Goal: Download file/media

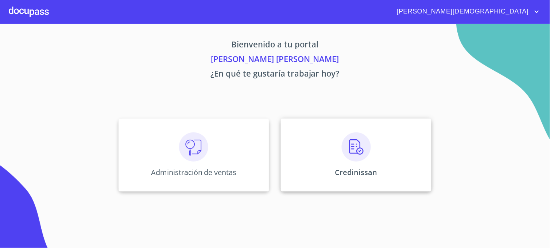
click at [297, 159] on div "Credinissan" at bounding box center [356, 155] width 151 height 73
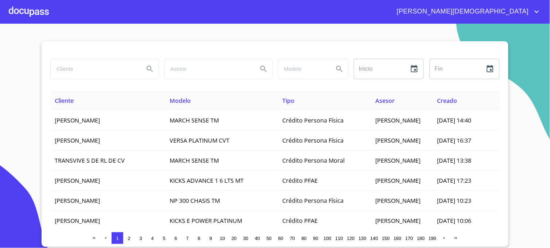
click at [110, 71] on input "search" at bounding box center [95, 69] width 88 height 20
type input "AGUA Y SANEAMIENTO AMBIENTAL"
click at [153, 69] on icon "Search" at bounding box center [150, 69] width 9 height 9
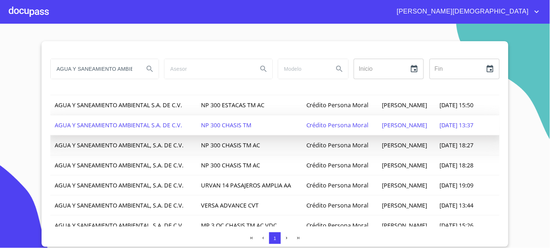
scroll to position [93, 0]
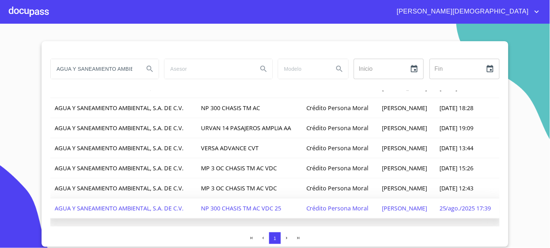
click at [403, 207] on span "[PERSON_NAME]" at bounding box center [404, 208] width 45 height 8
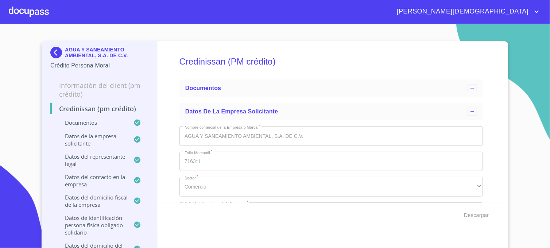
type input "[DATE]"
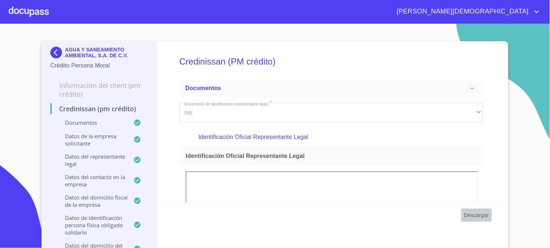
click at [475, 213] on span "Descargar" at bounding box center [476, 215] width 25 height 9
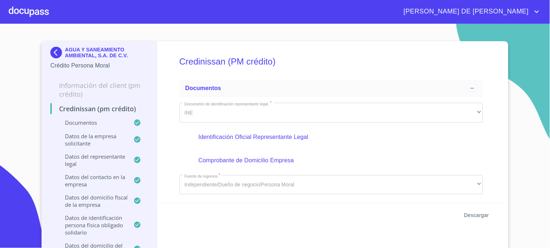
click at [474, 215] on span "Descargar" at bounding box center [476, 215] width 25 height 9
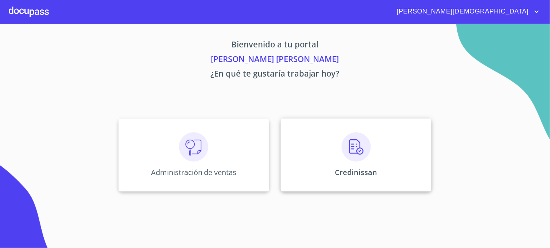
click at [321, 166] on div "Credinissan" at bounding box center [356, 155] width 151 height 73
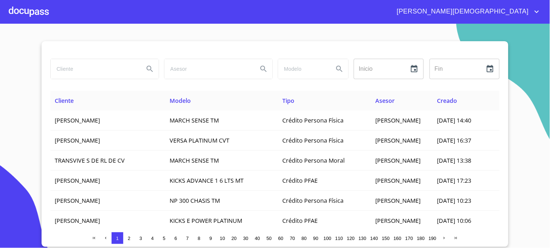
click at [78, 71] on input "search" at bounding box center [95, 69] width 88 height 20
type input "AGUA Y SANEAMIENTO"
click at [149, 70] on icon "Search" at bounding box center [150, 69] width 9 height 9
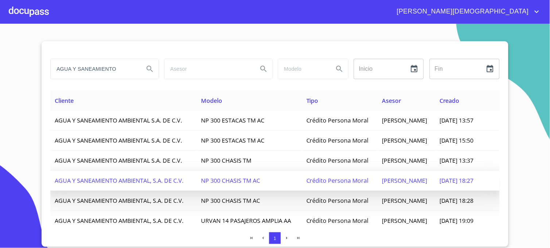
scroll to position [93, 0]
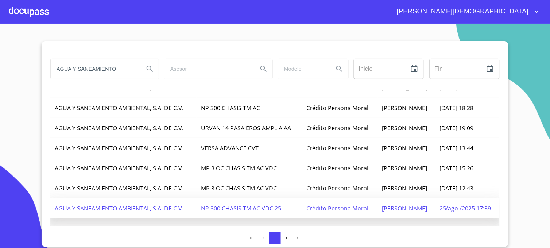
click at [446, 204] on span "25/ago./2025 17:39" at bounding box center [465, 208] width 52 height 8
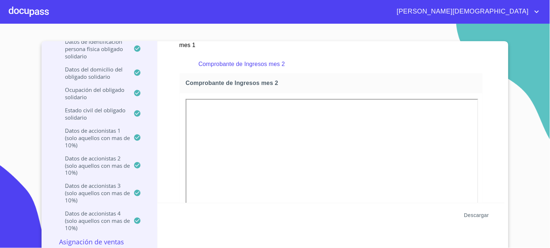
click at [472, 214] on span "Descargar" at bounding box center [476, 215] width 25 height 9
